Goal: Find specific page/section: Locate a particular part of the current website

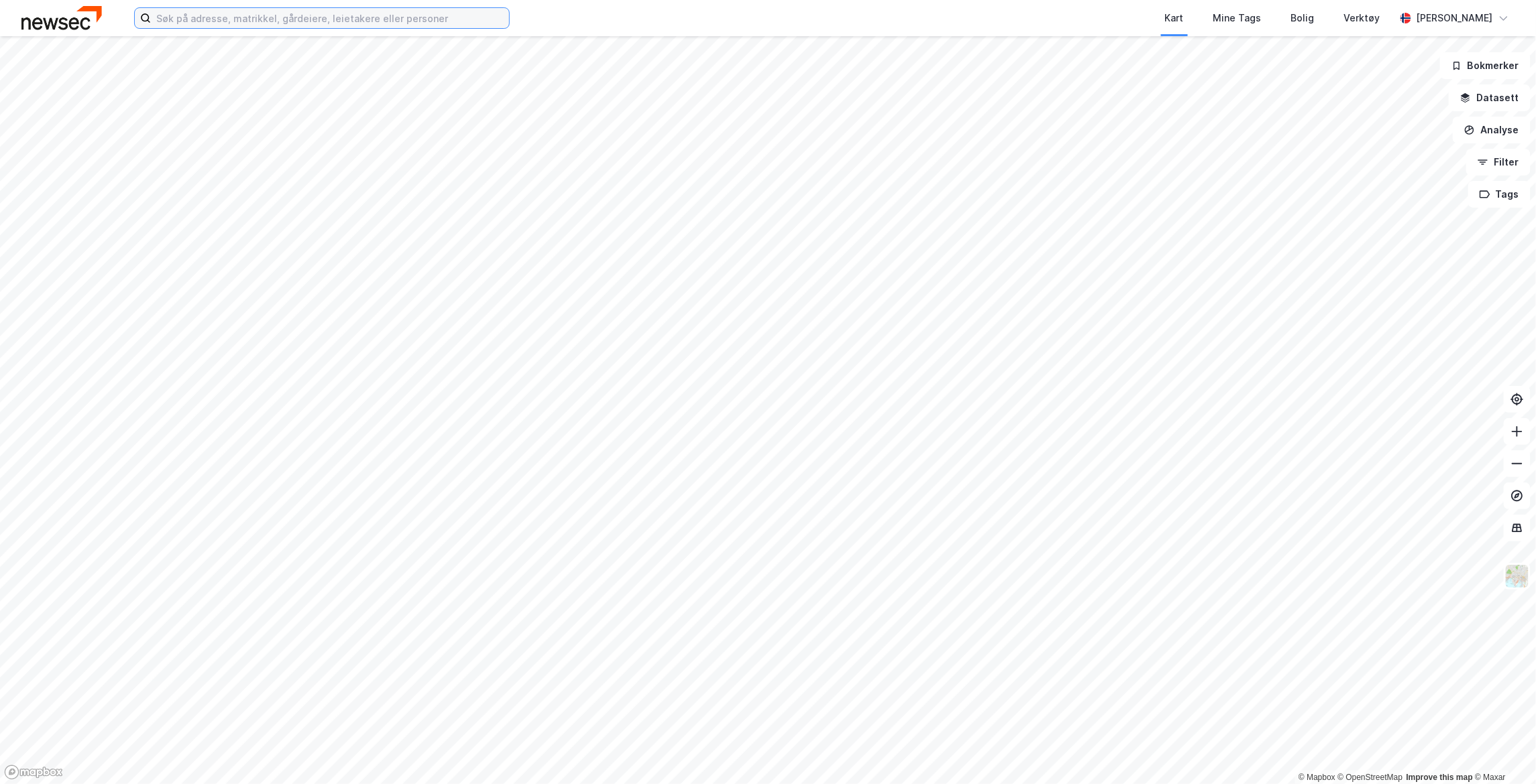
click at [257, 19] on input at bounding box center [329, 18] width 358 height 20
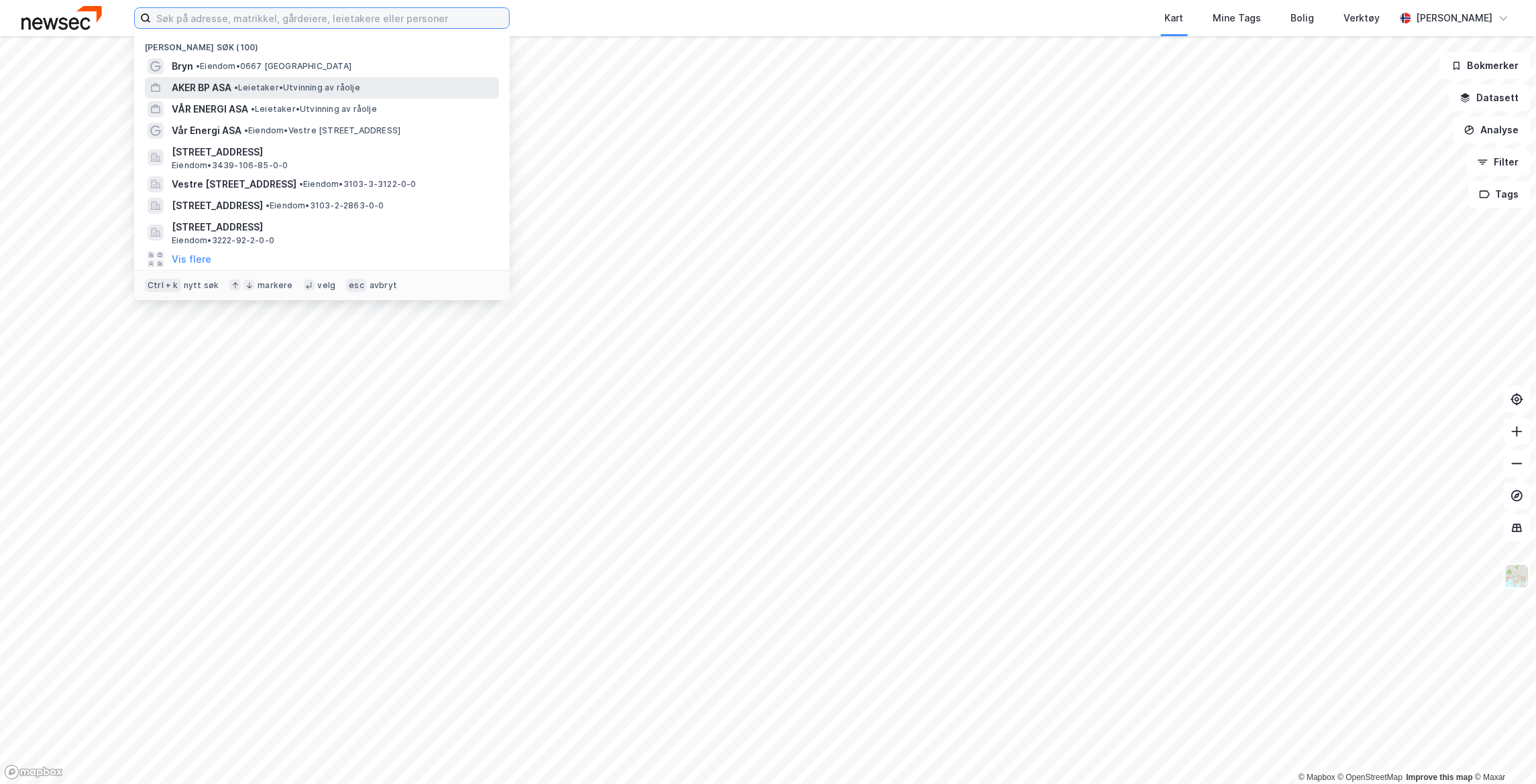
paste input "[STREET_ADDRESS]"
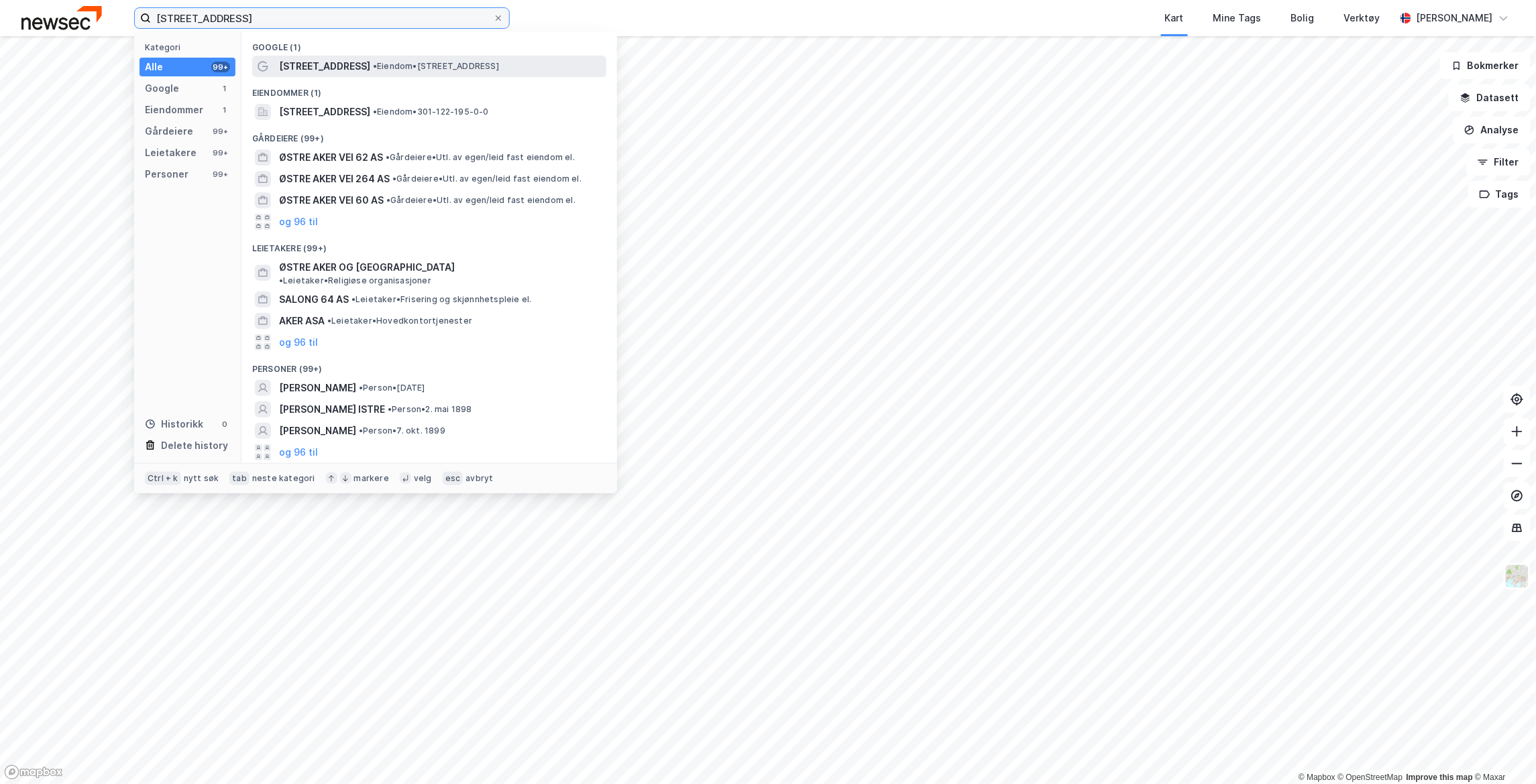
type input "[STREET_ADDRESS]"
click at [333, 64] on span "[STREET_ADDRESS]" at bounding box center [324, 66] width 91 height 16
